Goal: Task Accomplishment & Management: Complete application form

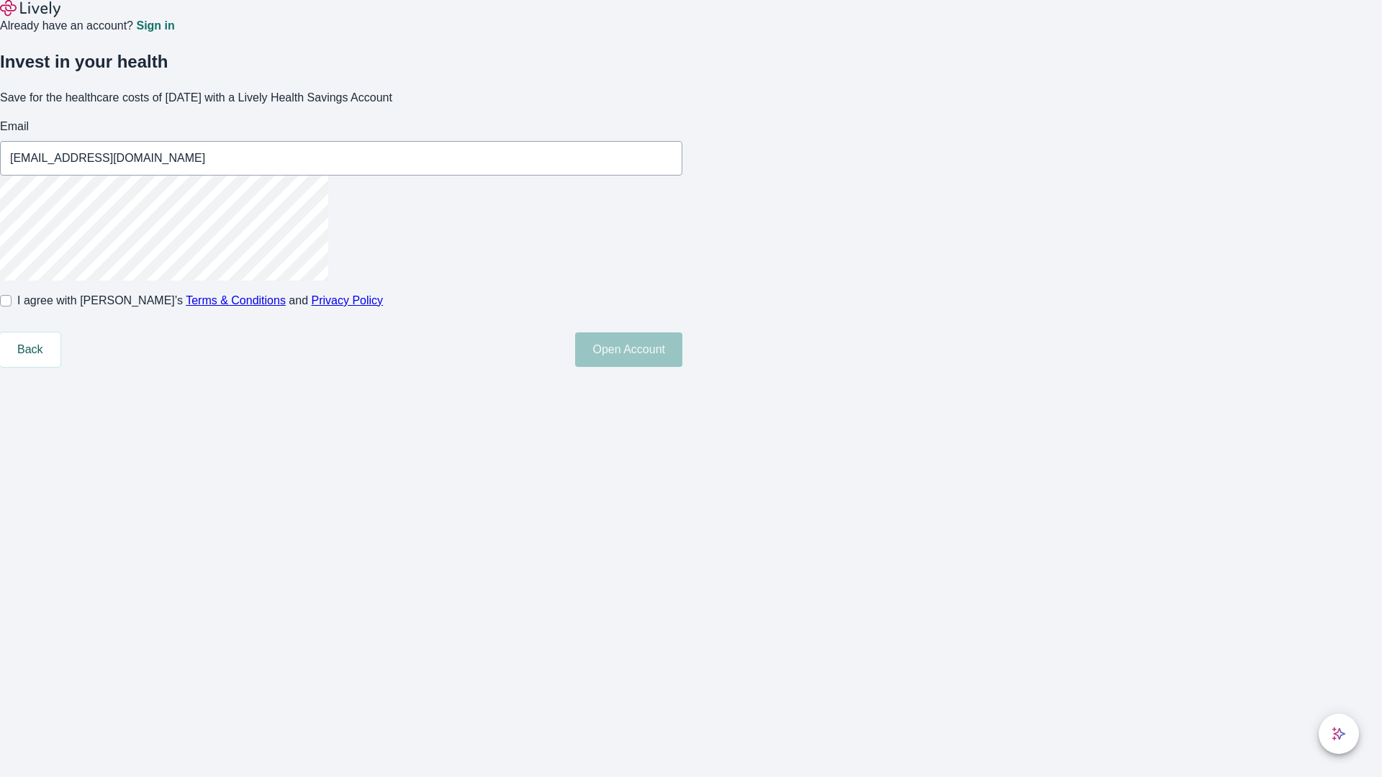
click at [12, 307] on input "I agree with Lively’s Terms & Conditions and Privacy Policy" at bounding box center [6, 301] width 12 height 12
checkbox input "true"
click at [682, 367] on button "Open Account" at bounding box center [628, 350] width 107 height 35
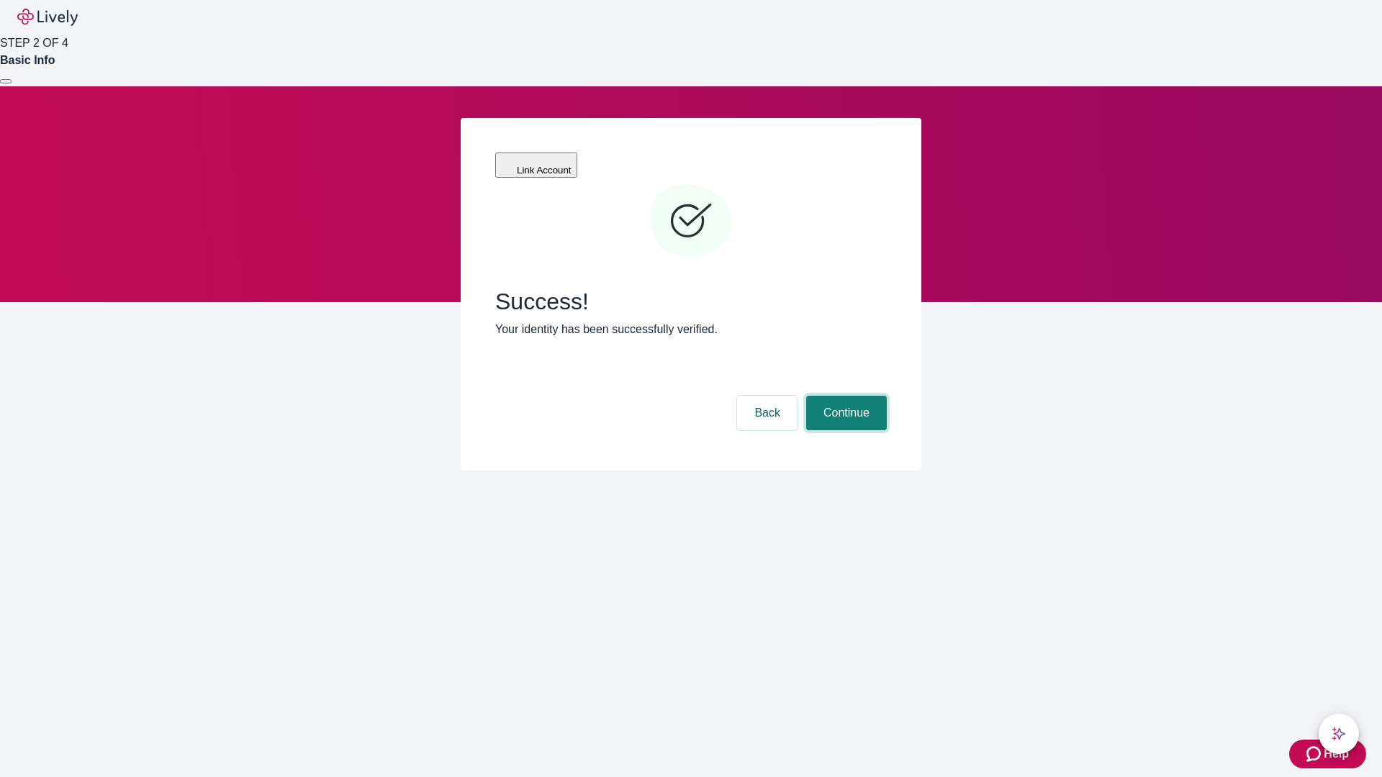
click at [844, 396] on button "Continue" at bounding box center [846, 413] width 81 height 35
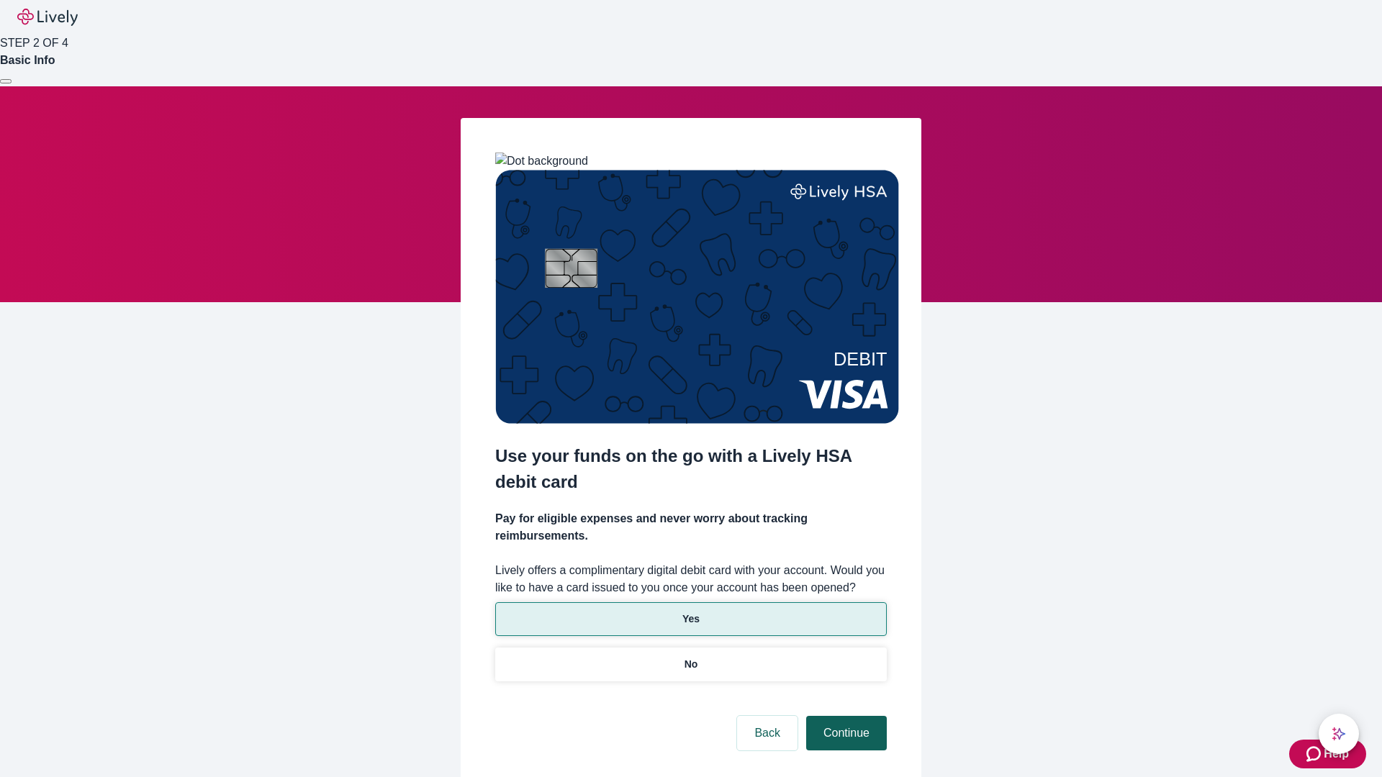
click at [690, 657] on p "No" at bounding box center [691, 664] width 14 height 15
click at [844, 716] on button "Continue" at bounding box center [846, 733] width 81 height 35
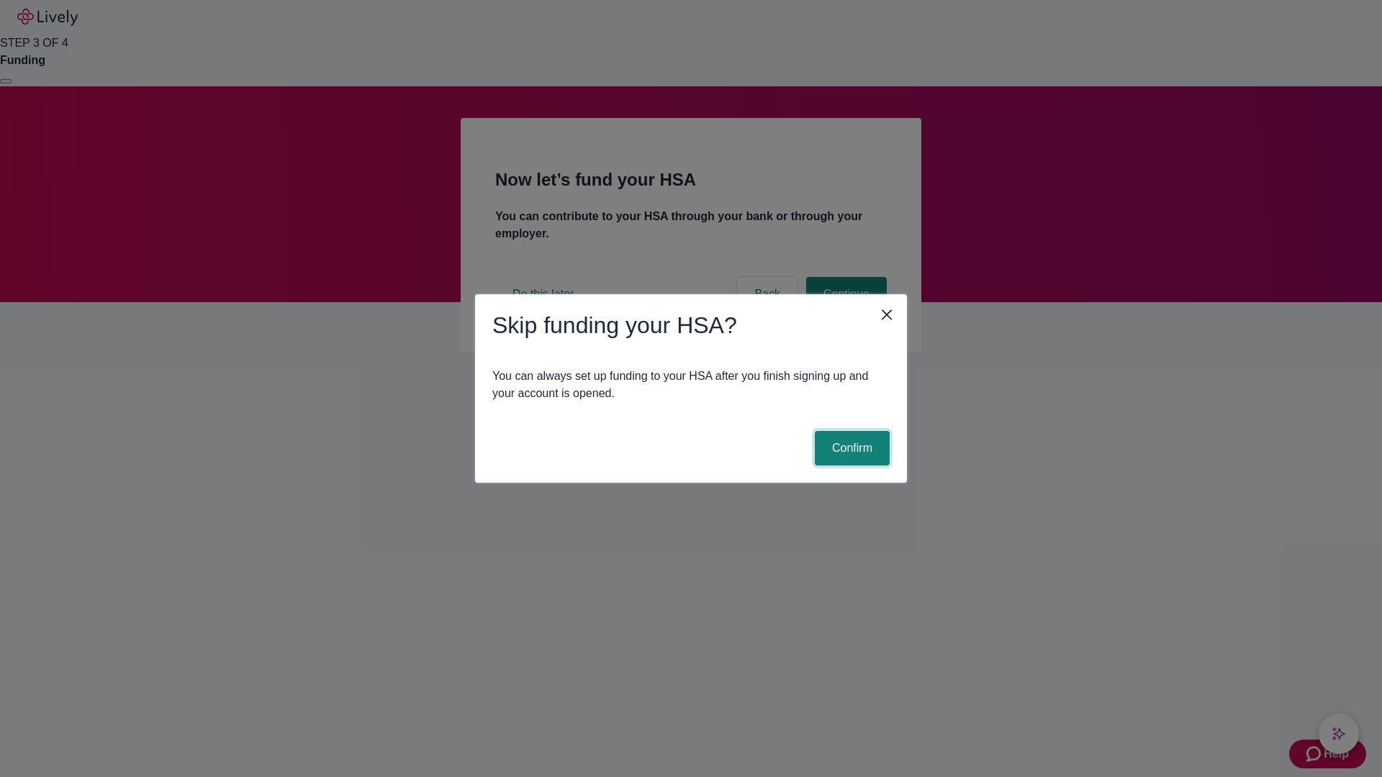
click at [850, 448] on button "Confirm" at bounding box center [852, 448] width 75 height 35
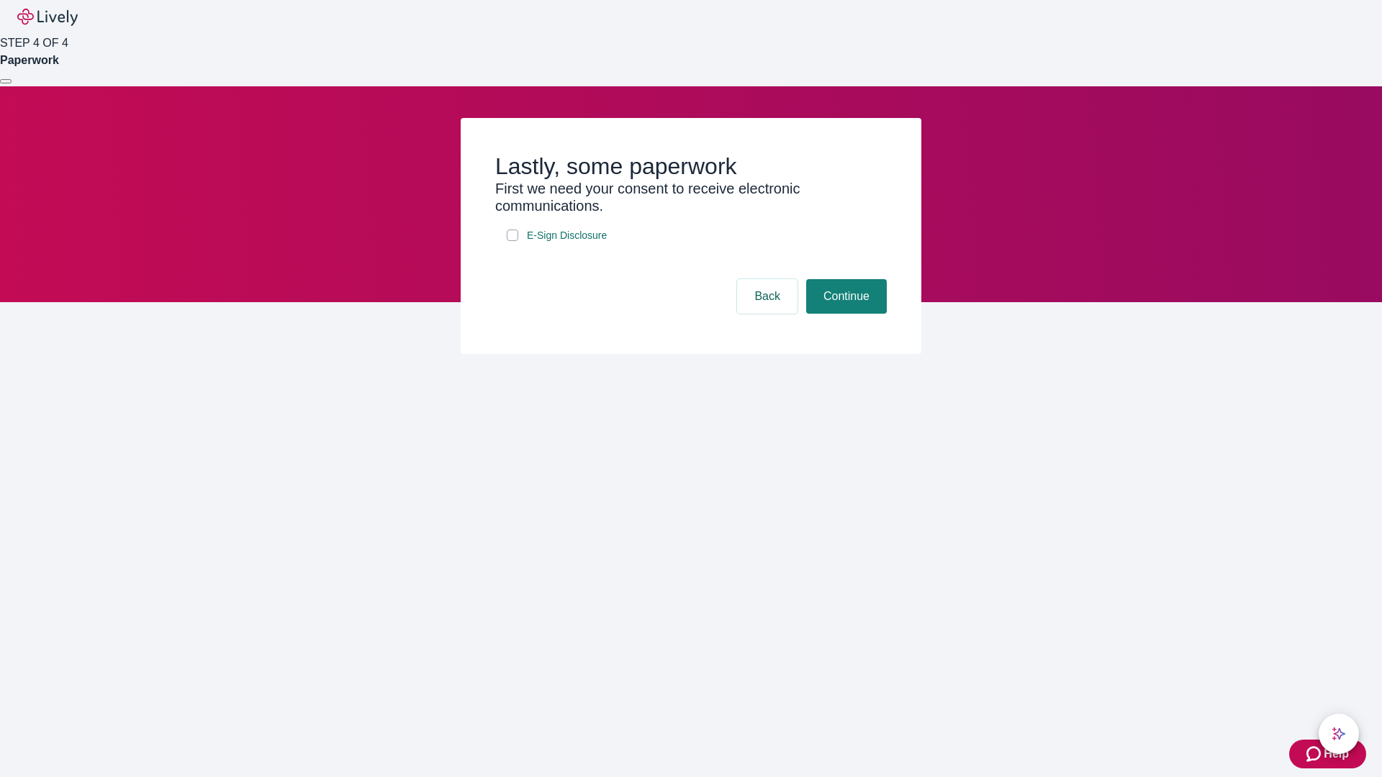
click at [512, 241] on input "E-Sign Disclosure" at bounding box center [513, 236] width 12 height 12
checkbox input "true"
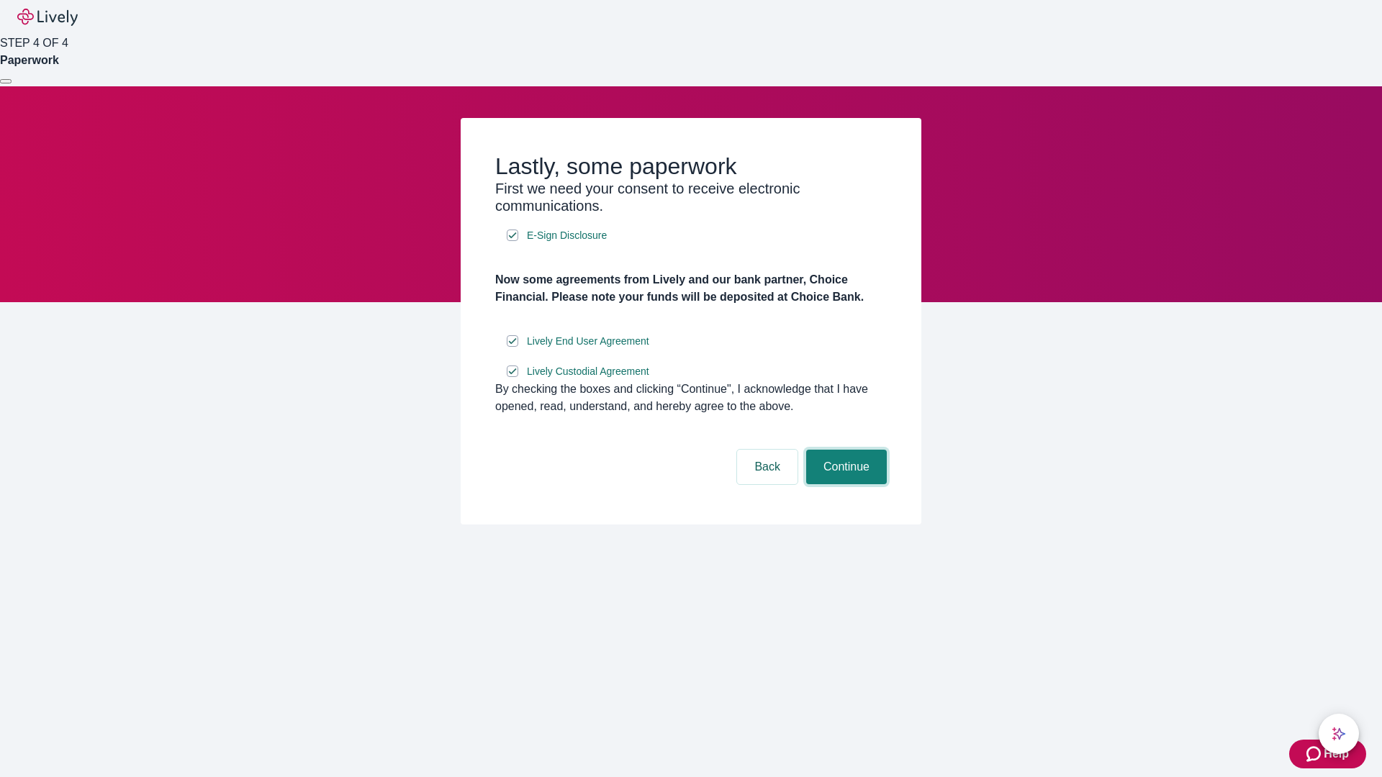
click at [844, 484] on button "Continue" at bounding box center [846, 467] width 81 height 35
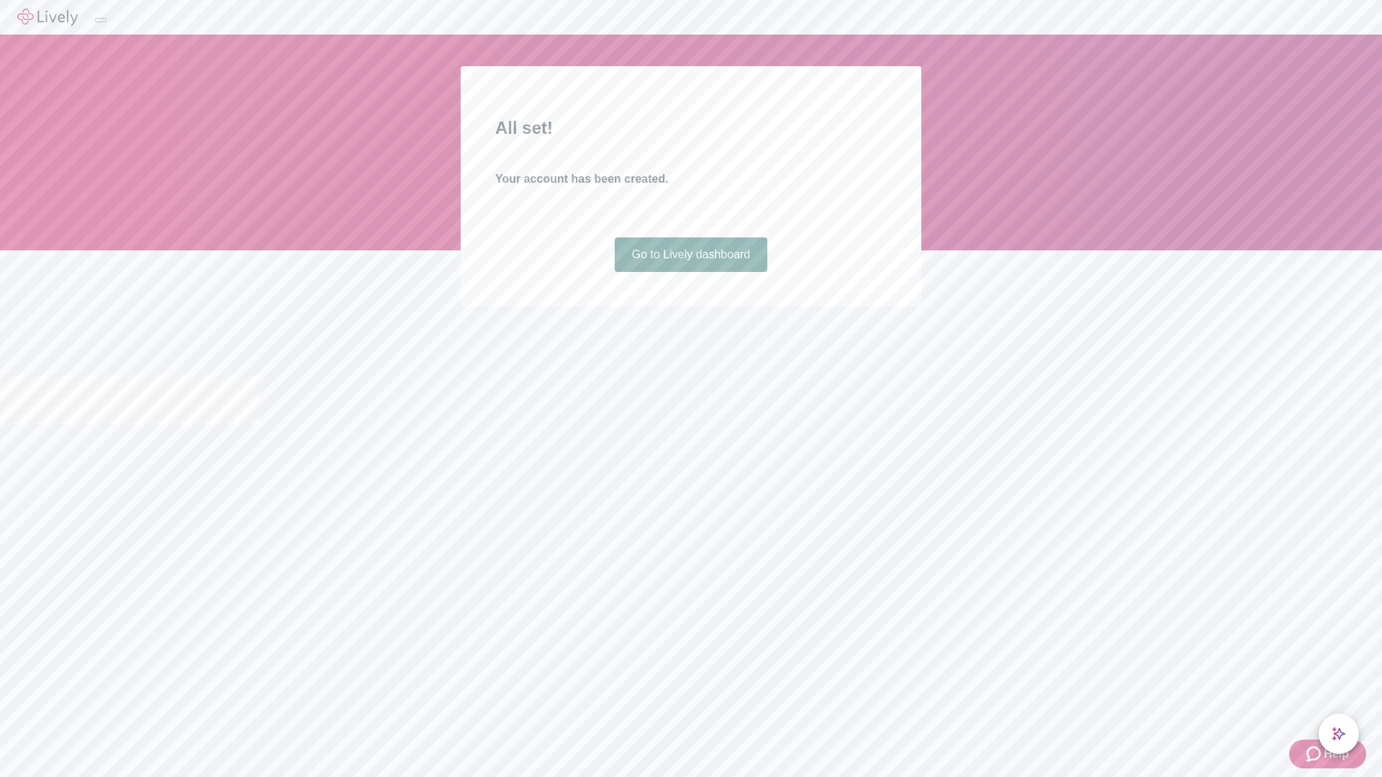
click at [690, 272] on link "Go to Lively dashboard" at bounding box center [691, 255] width 153 height 35
